Goal: Task Accomplishment & Management: Use online tool/utility

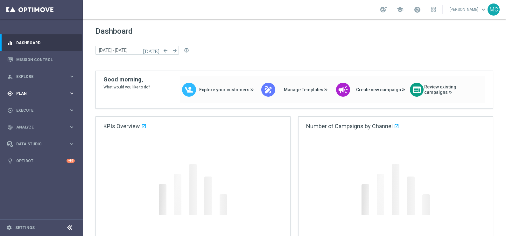
click at [74, 93] on icon "keyboard_arrow_right" at bounding box center [72, 93] width 6 height 6
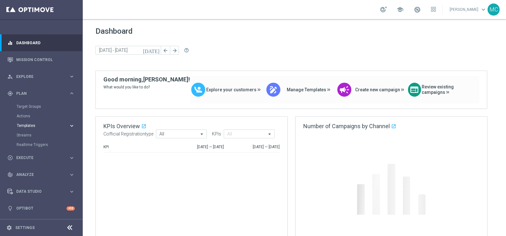
click at [75, 124] on div "Templates keyboard_arrow_right" at bounding box center [50, 125] width 66 height 5
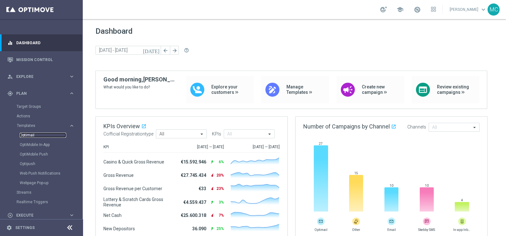
click at [25, 135] on link "Optimail" at bounding box center [43, 135] width 46 height 5
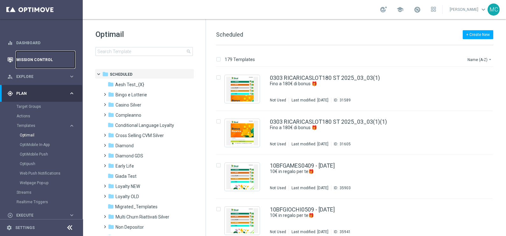
click at [29, 58] on link "Mission Control" at bounding box center [45, 59] width 59 height 17
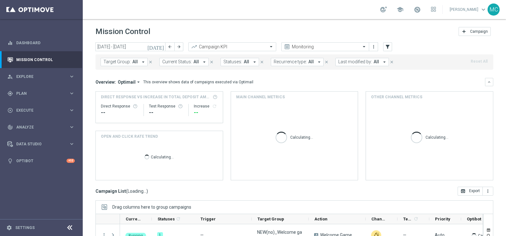
click at [352, 63] on span "Last modified by:" at bounding box center [355, 61] width 34 height 5
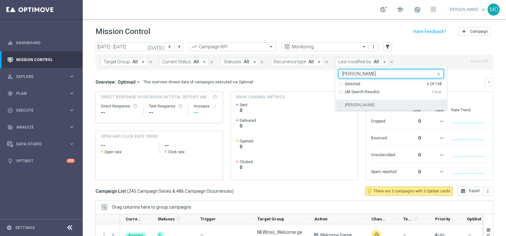
click at [362, 105] on label "[PERSON_NAME]" at bounding box center [360, 105] width 30 height 4
type input "[PERSON_NAME]"
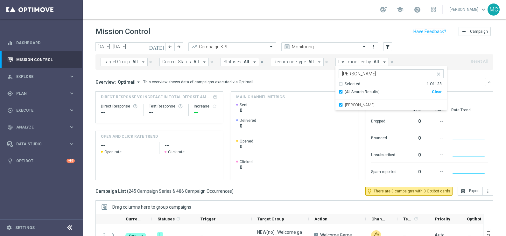
click at [347, 28] on div "Mission Control add Campaign" at bounding box center [294, 31] width 398 height 12
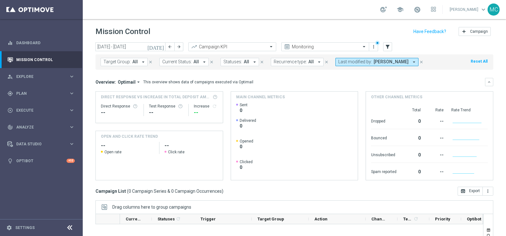
click at [162, 48] on icon "[DATE]" at bounding box center [155, 47] width 17 height 6
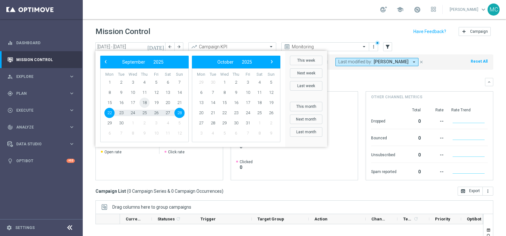
click at [146, 102] on span "18" at bounding box center [144, 103] width 10 height 10
click at [177, 103] on span "21" at bounding box center [179, 103] width 10 height 10
type input "[DATE] - [DATE]"
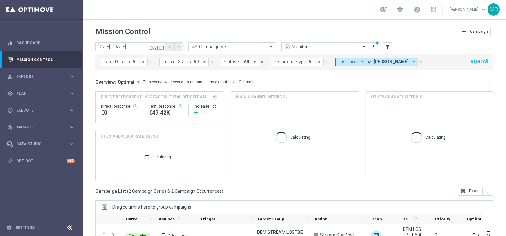
scroll to position [79, 0]
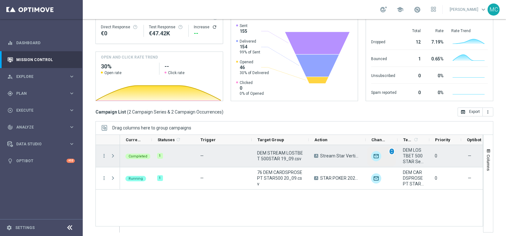
click at [392, 152] on span "unfold_more" at bounding box center [391, 151] width 4 height 4
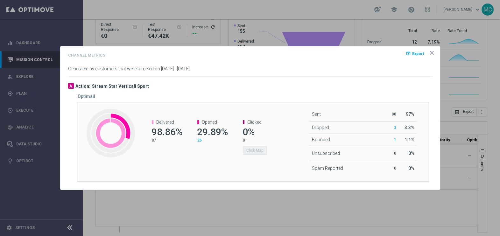
click at [433, 56] on icon "icon" at bounding box center [432, 53] width 6 height 6
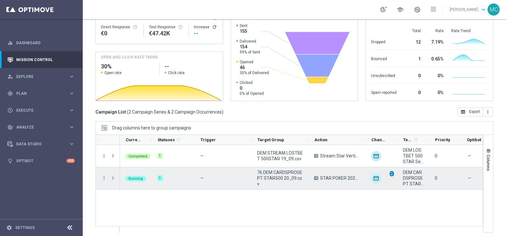
click at [391, 174] on span "unfold_more" at bounding box center [391, 174] width 4 height 4
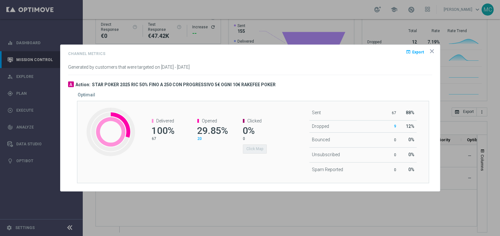
click at [433, 52] on icon "icon" at bounding box center [432, 51] width 6 height 6
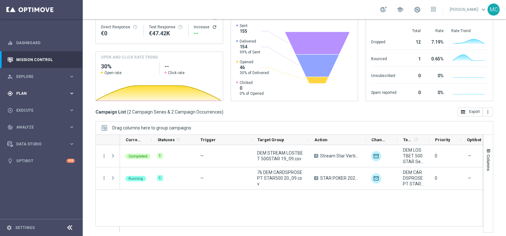
click at [72, 95] on icon "keyboard_arrow_right" at bounding box center [72, 93] width 6 height 6
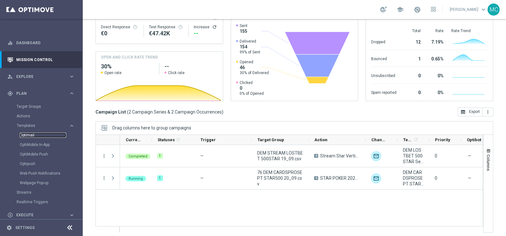
click at [30, 133] on link "Optimail" at bounding box center [43, 135] width 46 height 5
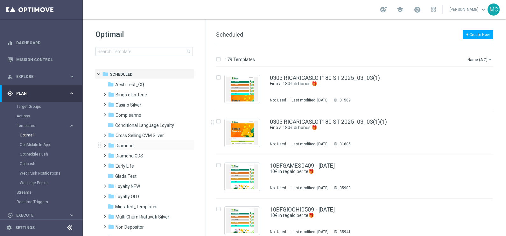
click at [103, 143] on span at bounding box center [103, 142] width 3 height 3
click at [111, 164] on span at bounding box center [110, 163] width 3 height 3
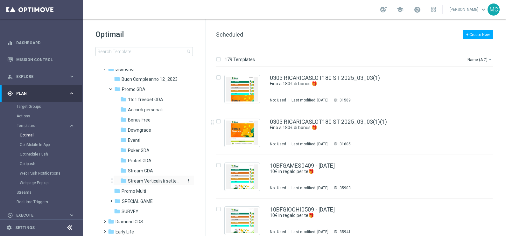
scroll to position [79, 0]
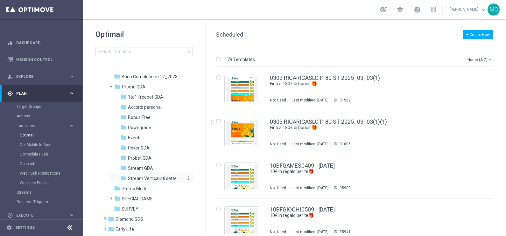
click at [144, 176] on span "Stream Verticalisti settembre 2025" at bounding box center [155, 179] width 55 height 6
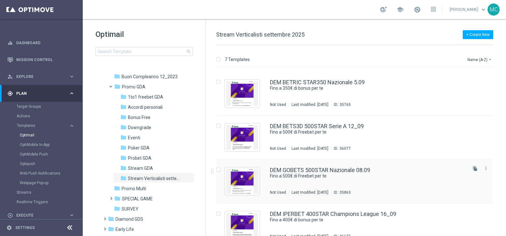
scroll to position [79, 0]
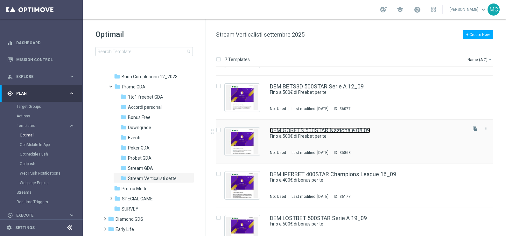
click at [336, 129] on link "DEM GOBETS 500STAR Nazionale 08.09" at bounding box center [320, 131] width 100 height 6
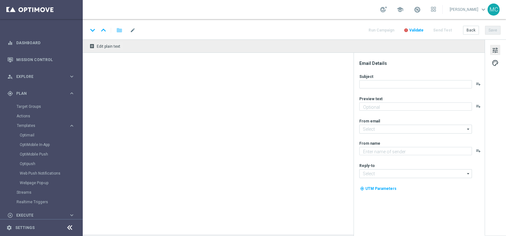
type textarea "🏆 Un mese [PERSON_NAME]. Solo su SISAL."
type input "[EMAIL_ADDRESS][DOMAIN_NAME]"
type textarea "Sisal"
type input "[EMAIL_ADDRESS][DOMAIN_NAME]"
